Goal: Browse casually

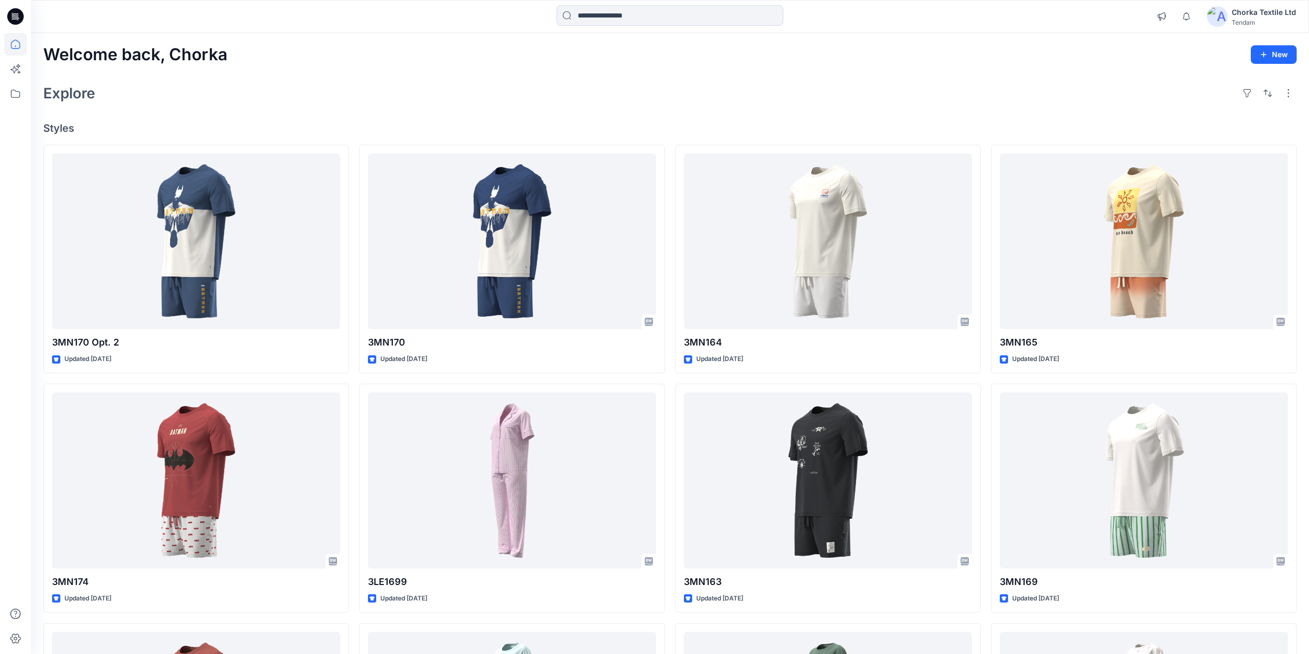
drag, startPoint x: 663, startPoint y: 137, endPoint x: 439, endPoint y: 83, distance: 230.0
click at [439, 83] on div "Explore" at bounding box center [669, 93] width 1253 height 25
drag, startPoint x: 479, startPoint y: 62, endPoint x: 433, endPoint y: 94, distance: 55.9
click at [433, 94] on div "Explore" at bounding box center [669, 93] width 1253 height 25
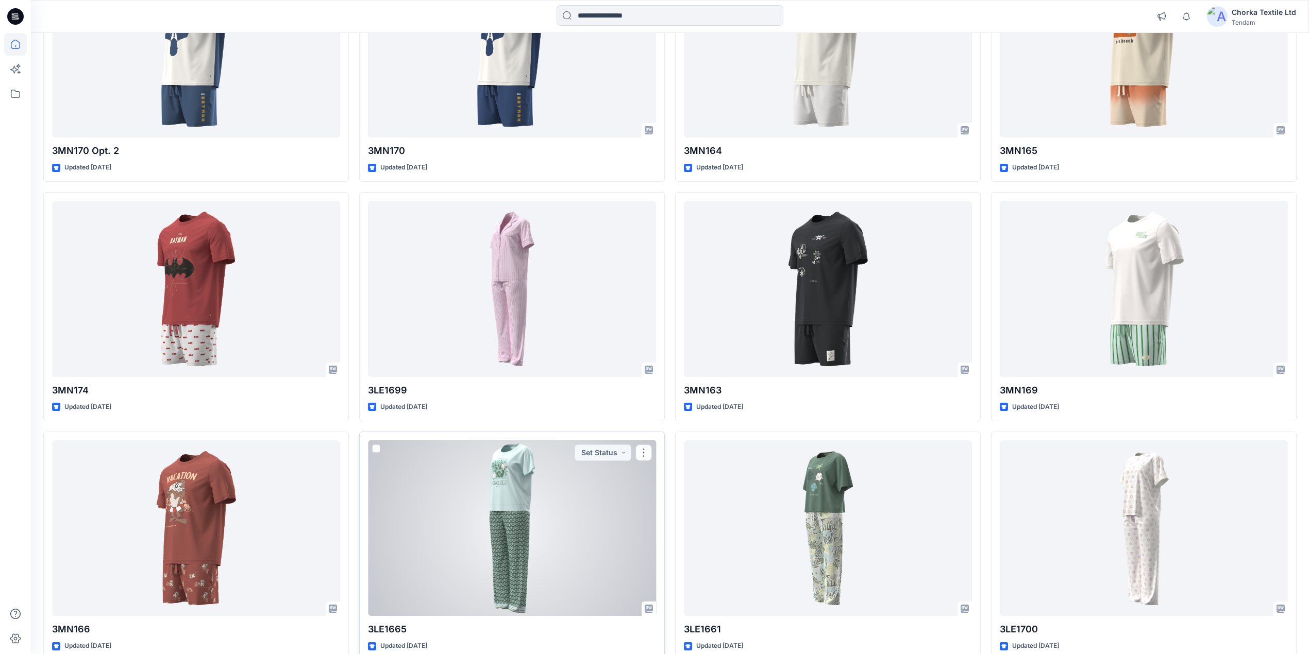
scroll to position [206, 0]
